Goal: Check status: Check status

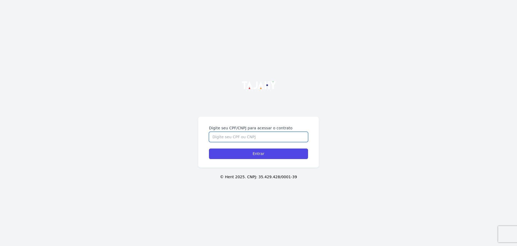
click at [253, 135] on input "Digite seu CPF/CNPJ para acessar o contrato" at bounding box center [258, 137] width 99 height 10
type input "02163496058"
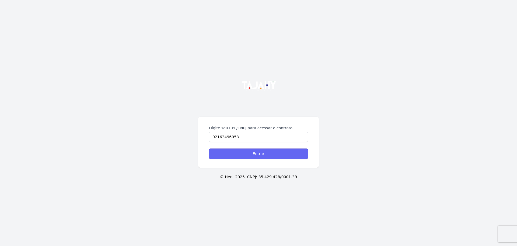
click at [255, 157] on input "Entrar" at bounding box center [258, 153] width 99 height 11
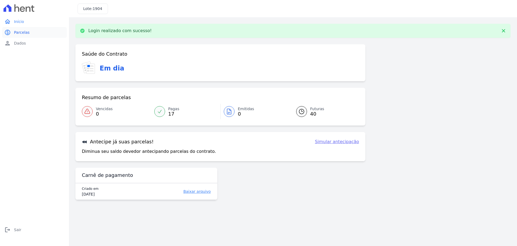
click at [26, 32] on span "Parcelas" at bounding box center [22, 32] width 16 height 5
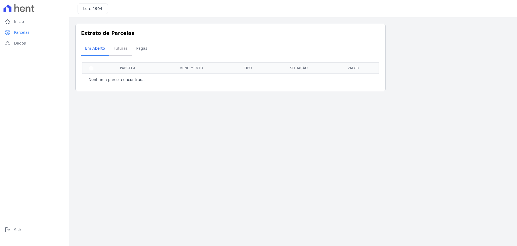
click at [120, 49] on span "Futuras" at bounding box center [121, 48] width 20 height 11
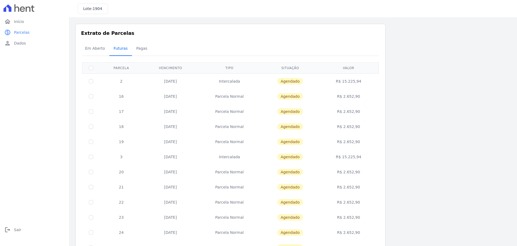
click at [120, 49] on span "Futuras" at bounding box center [121, 48] width 20 height 11
click at [137, 47] on span "Pagas" at bounding box center [142, 48] width 18 height 11
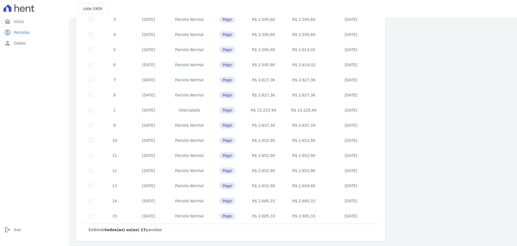
scroll to position [109, 0]
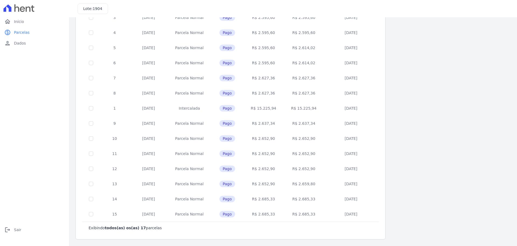
drag, startPoint x: 342, startPoint y: 140, endPoint x: 361, endPoint y: 212, distance: 74.9
click at [361, 212] on tbody "1 [DATE] [GEOGRAPHIC_DATA] Pago R$ 38.316,00 R$ 38.316,00 [DATE] 1 [DATE] [GEOG…" at bounding box center [230, 92] width 297 height 257
click at [361, 212] on td "[DATE]" at bounding box center [351, 213] width 54 height 15
click at [370, 217] on td "[DATE]" at bounding box center [351, 213] width 54 height 15
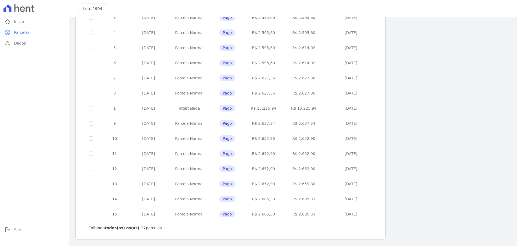
drag, startPoint x: 370, startPoint y: 217, endPoint x: 108, endPoint y: 199, distance: 262.6
click at [108, 199] on tbody "1 [DATE] [GEOGRAPHIC_DATA] Pago R$ 38.316,00 R$ 38.316,00 [DATE] 1 [DATE] [GEOG…" at bounding box center [230, 92] width 297 height 257
click at [393, 195] on div "Listagem de parcelas Baixar PDF Extrato de Parcelas Em [GEOGRAPHIC_DATA] Futura…" at bounding box center [293, 77] width 436 height 324
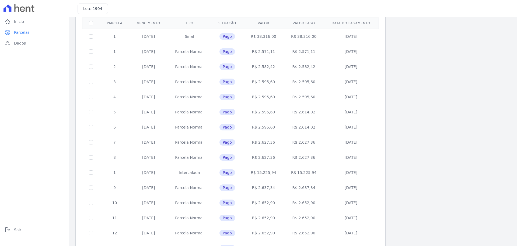
scroll to position [0, 0]
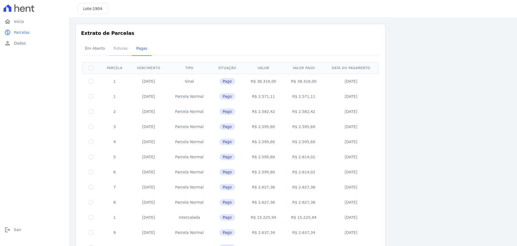
click at [123, 49] on span "Futuras" at bounding box center [121, 48] width 20 height 11
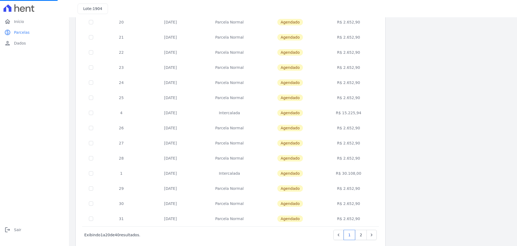
scroll to position [161, 0]
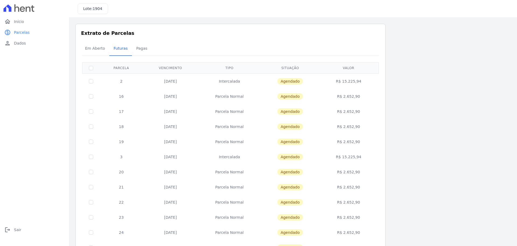
drag, startPoint x: 515, startPoint y: 38, endPoint x: 515, endPoint y: 154, distance: 115.4
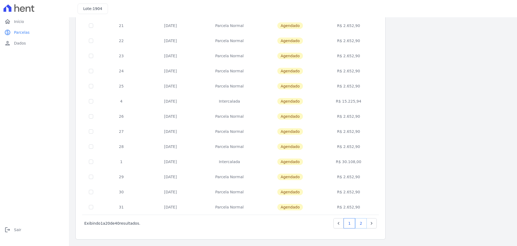
click at [360, 225] on link "2" at bounding box center [362, 223] width 12 height 10
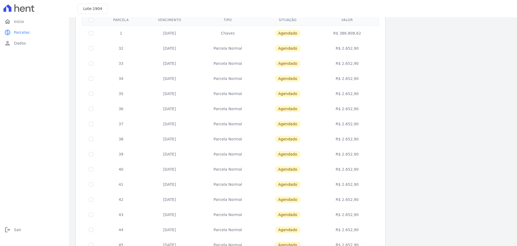
scroll to position [47, 0]
